Goal: Task Accomplishment & Management: Manage account settings

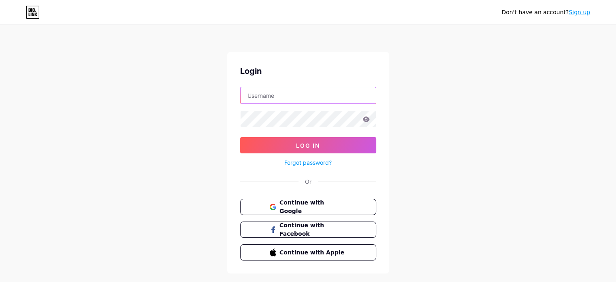
click at [268, 100] on input "text" at bounding box center [308, 95] width 135 height 16
type input "[EMAIL_ADDRESS][DOMAIN_NAME]"
click at [294, 207] on span "Continue with Google" at bounding box center [313, 206] width 68 height 17
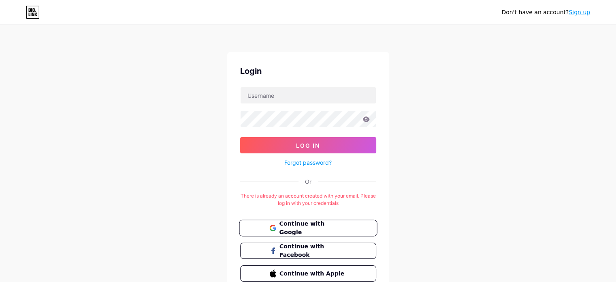
click at [289, 222] on span "Continue with Google" at bounding box center [313, 227] width 68 height 17
click at [32, 10] on icon at bounding box center [31, 10] width 1 height 4
